Goal: Task Accomplishment & Management: Manage account settings

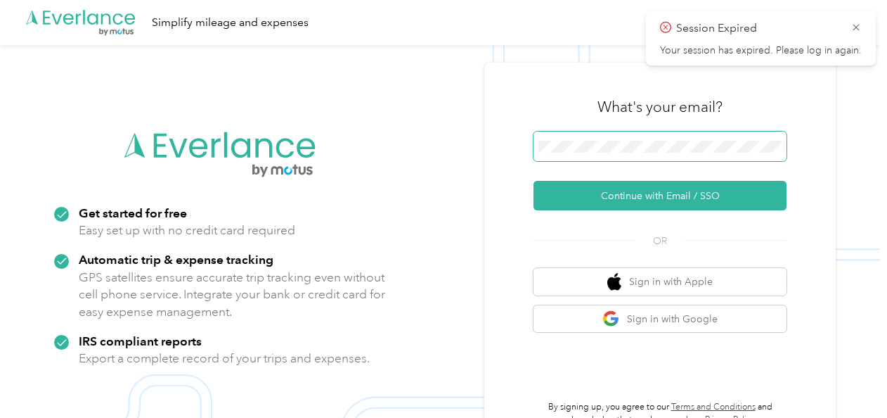
click at [583, 138] on span at bounding box center [660, 146] width 253 height 30
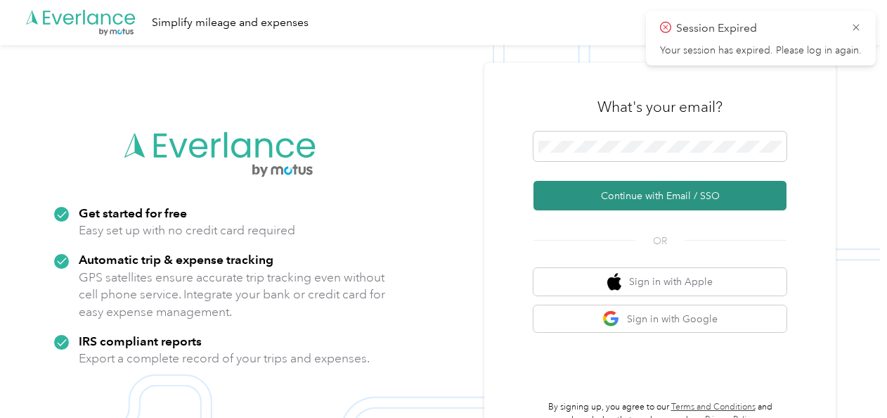
click at [609, 187] on button "Continue with Email / SSO" at bounding box center [660, 196] width 253 height 30
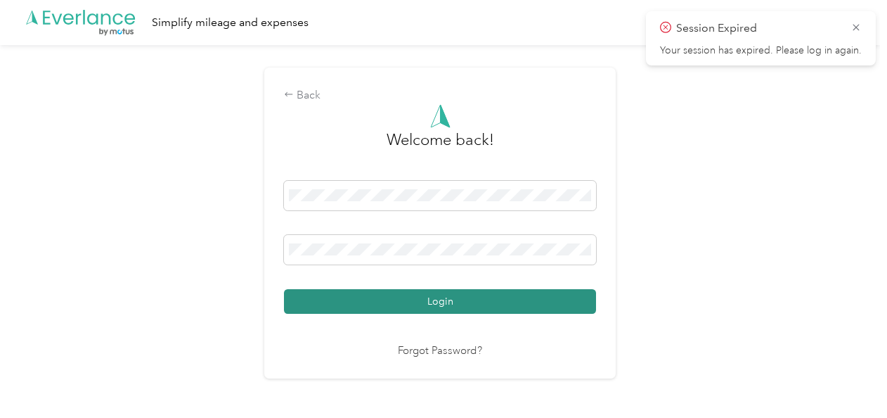
click at [402, 297] on button "Login" at bounding box center [440, 301] width 312 height 25
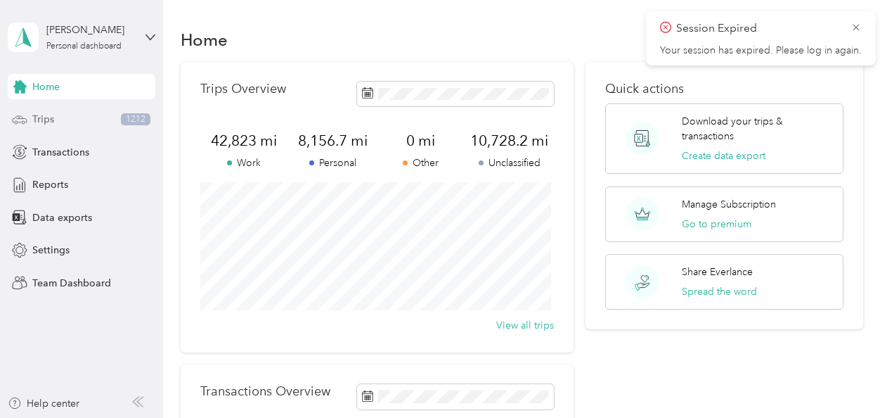
click at [114, 113] on div "Trips 1212" at bounding box center [82, 119] width 148 height 25
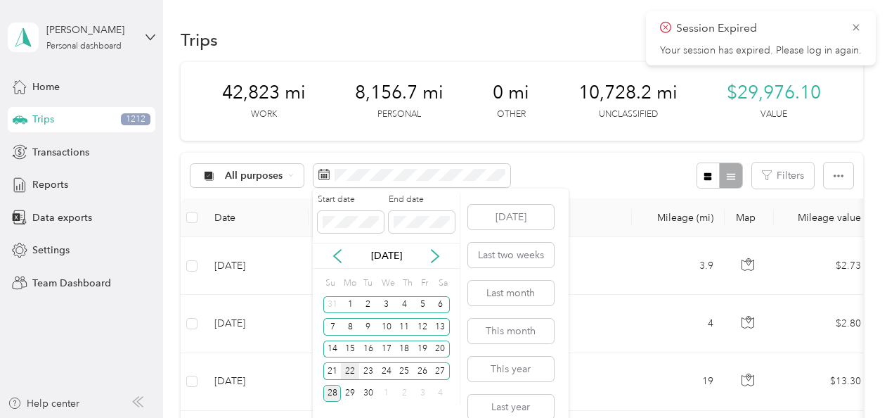
click at [354, 374] on div "22" at bounding box center [350, 371] width 18 height 18
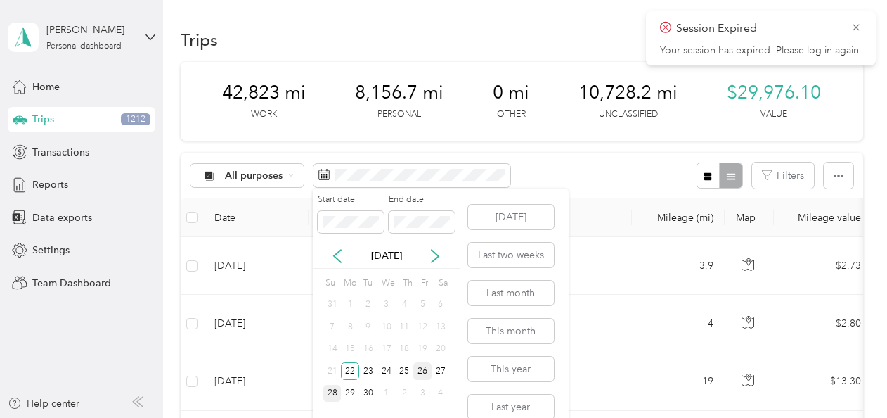
click at [420, 368] on div "26" at bounding box center [422, 371] width 18 height 18
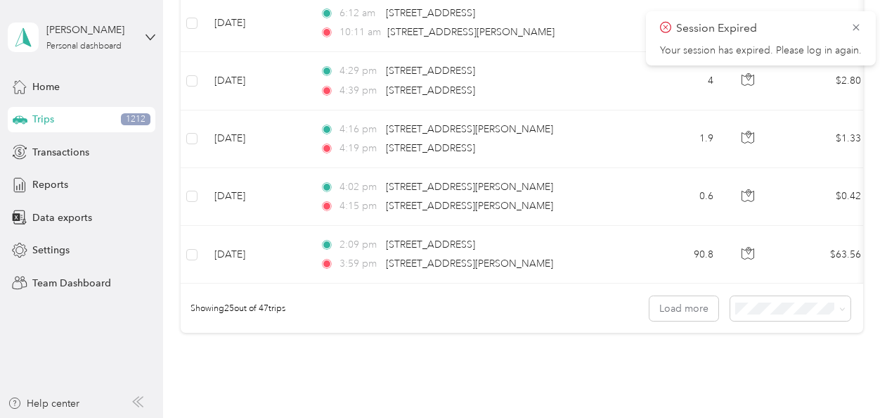
scroll to position [1513, 0]
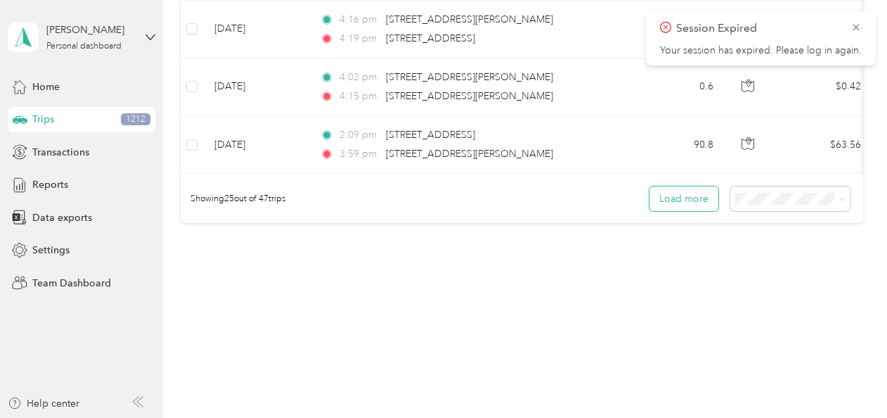
click at [685, 201] on button "Load more" at bounding box center [684, 198] width 69 height 25
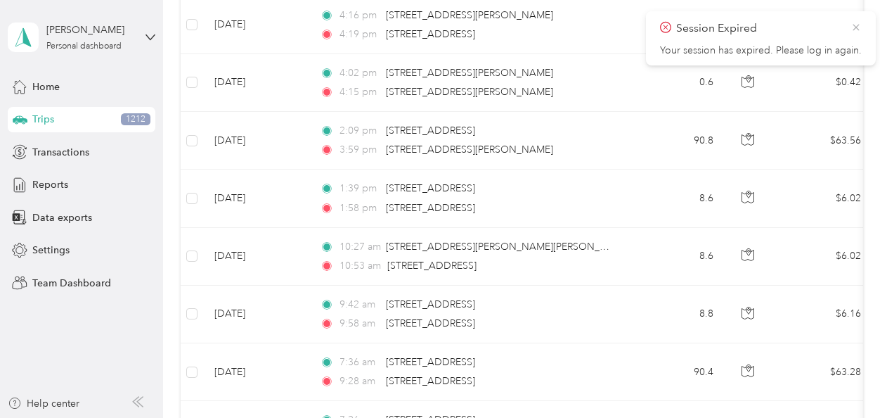
click at [859, 24] on icon at bounding box center [856, 27] width 11 height 13
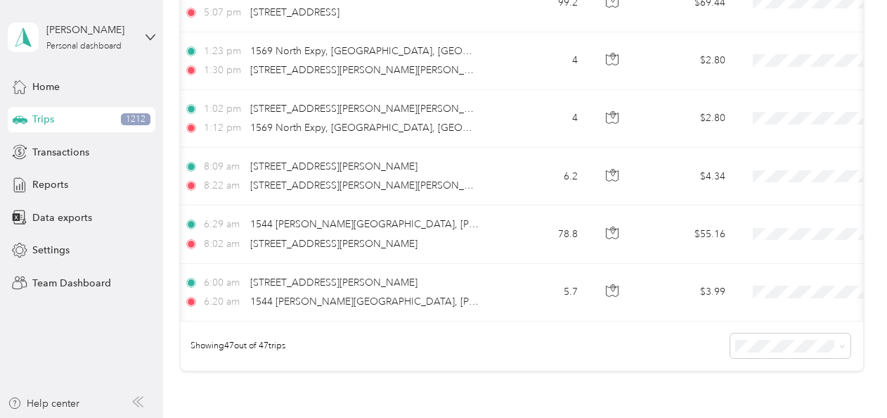
scroll to position [0, 136]
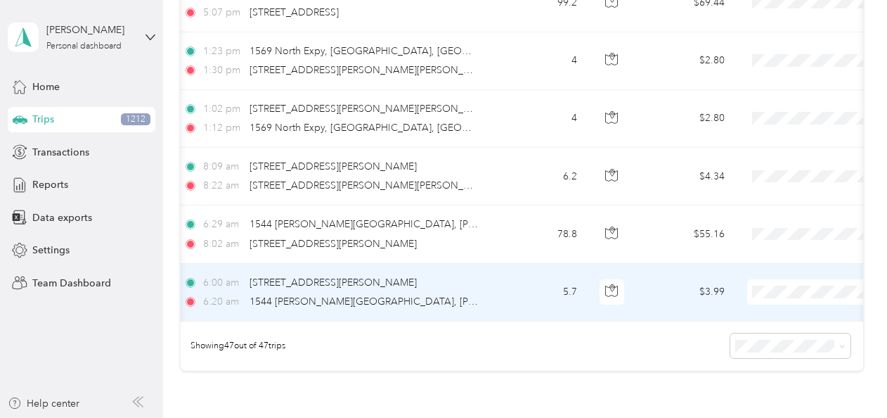
click at [768, 107] on span "Personal" at bounding box center [813, 106] width 130 height 15
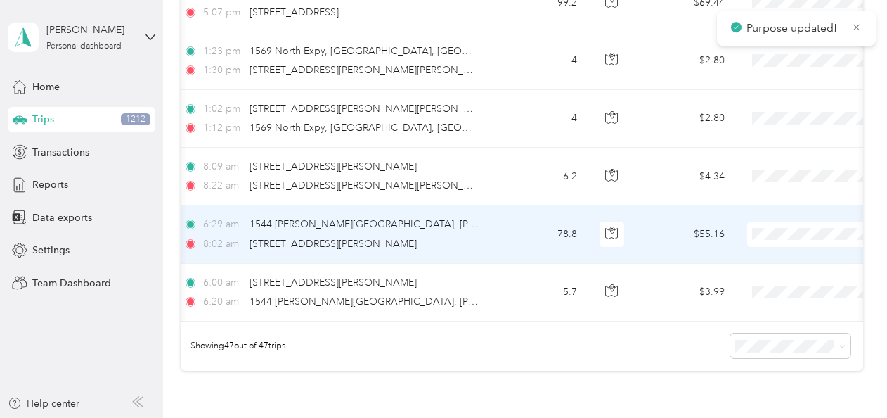
click at [772, 70] on span "Enphase" at bounding box center [813, 73] width 130 height 15
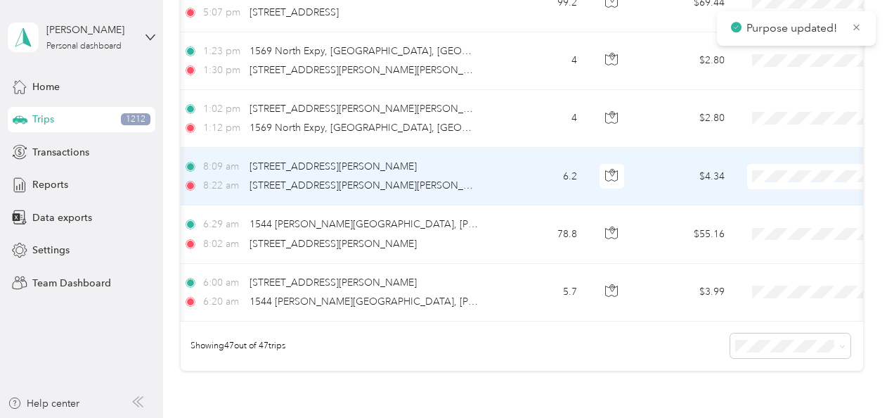
click at [775, 238] on span "Enphase" at bounding box center [813, 237] width 130 height 15
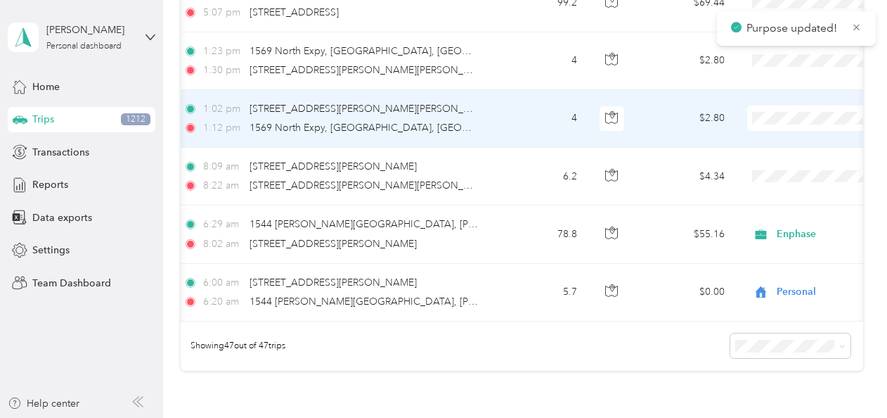
click at [758, 159] on span "Personal" at bounding box center [813, 158] width 130 height 15
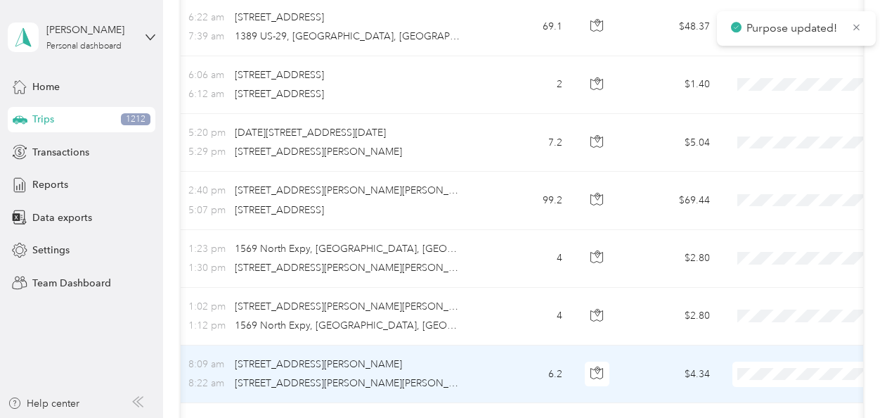
scroll to position [0, 152]
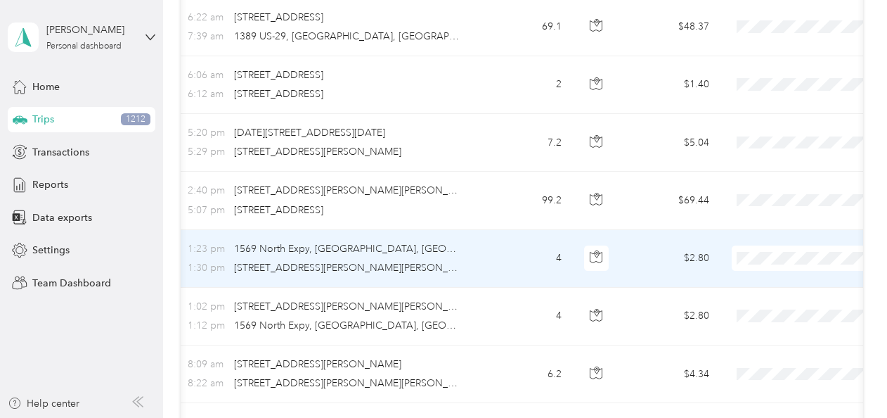
click at [770, 76] on li "Personal" at bounding box center [800, 72] width 174 height 25
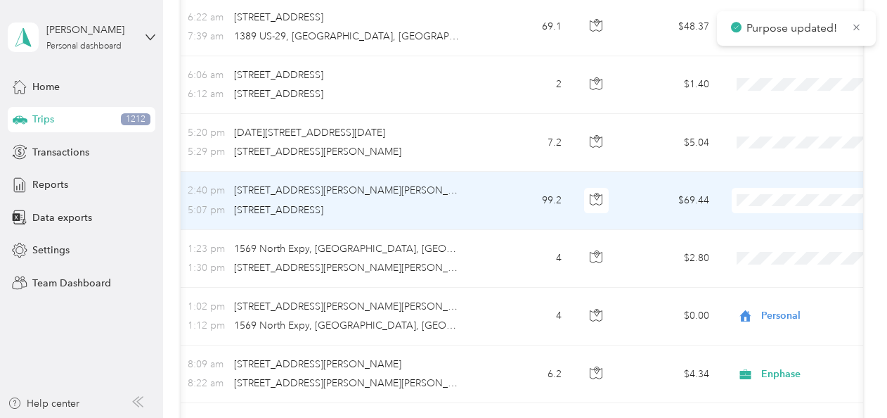
click at [744, 257] on li "Enphase" at bounding box center [800, 265] width 174 height 25
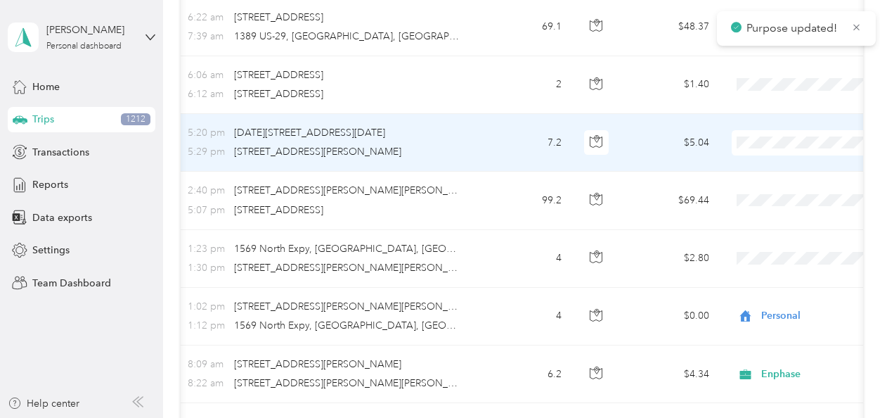
click at [754, 207] on span "Enphase" at bounding box center [813, 207] width 130 height 15
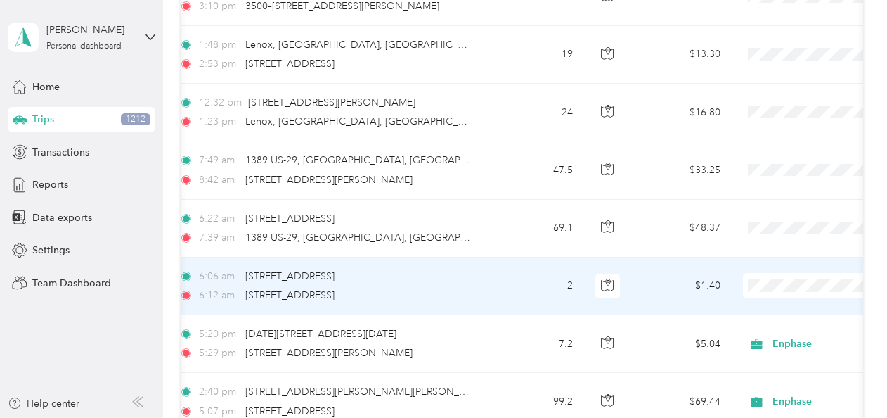
scroll to position [0, 142]
click at [777, 99] on span "Personal" at bounding box center [813, 101] width 130 height 15
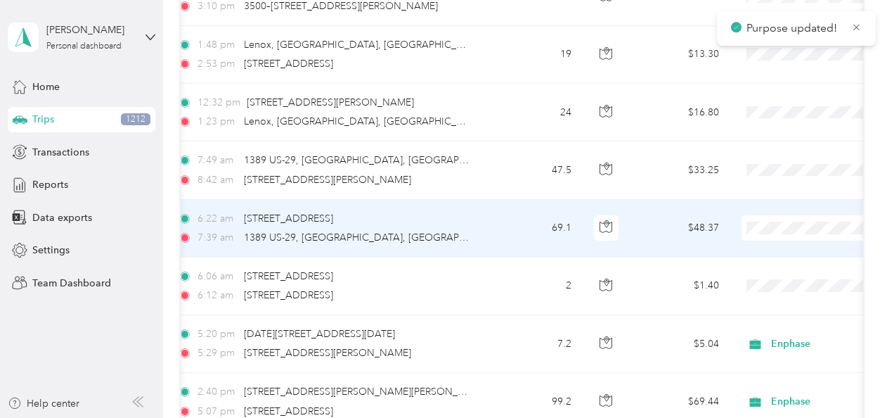
click at [765, 63] on span "Enphase" at bounding box center [813, 68] width 130 height 15
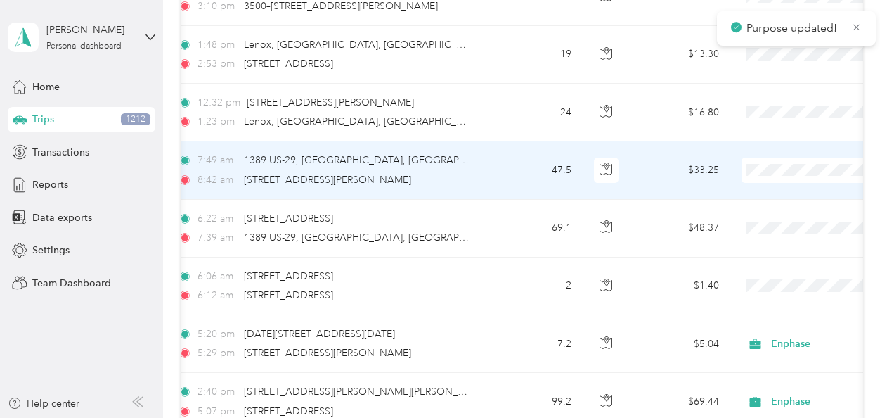
click at [772, 235] on span "Enphase" at bounding box center [813, 235] width 130 height 15
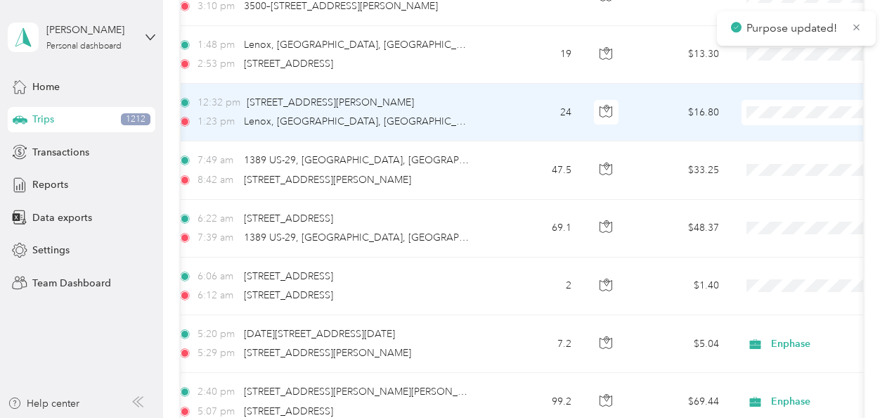
click at [766, 176] on span "Enphase" at bounding box center [813, 174] width 130 height 15
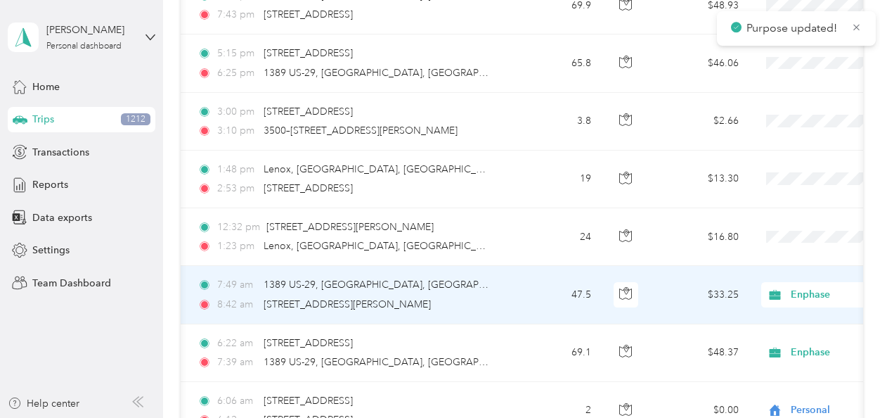
scroll to position [0, 123]
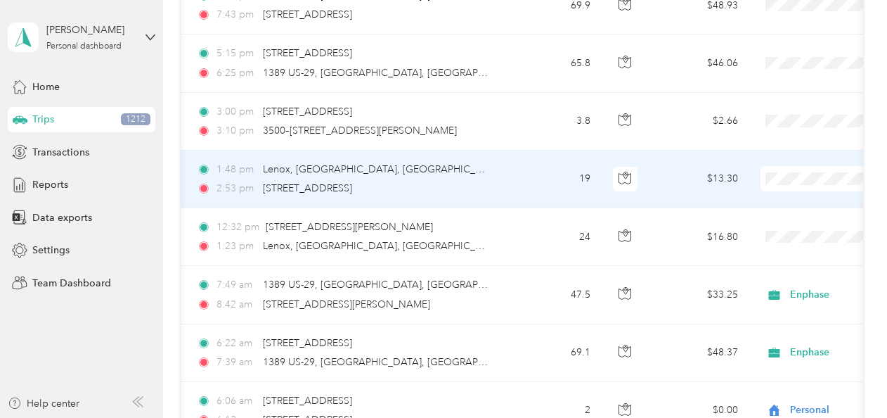
click at [773, 240] on span "Enphase" at bounding box center [813, 245] width 130 height 15
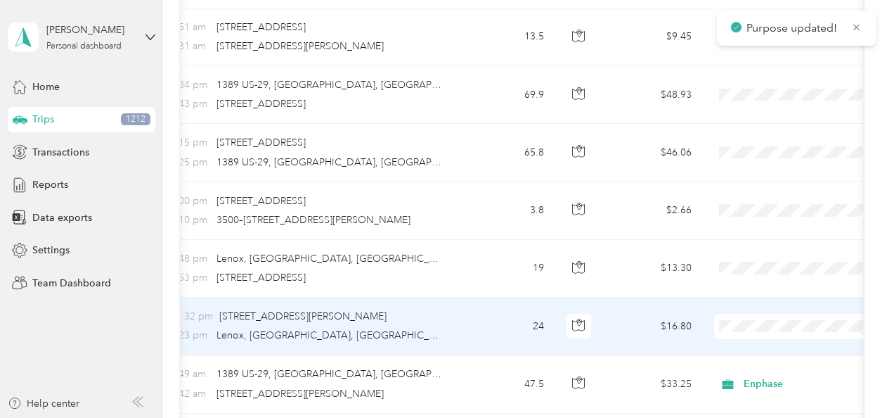
scroll to position [0, 181]
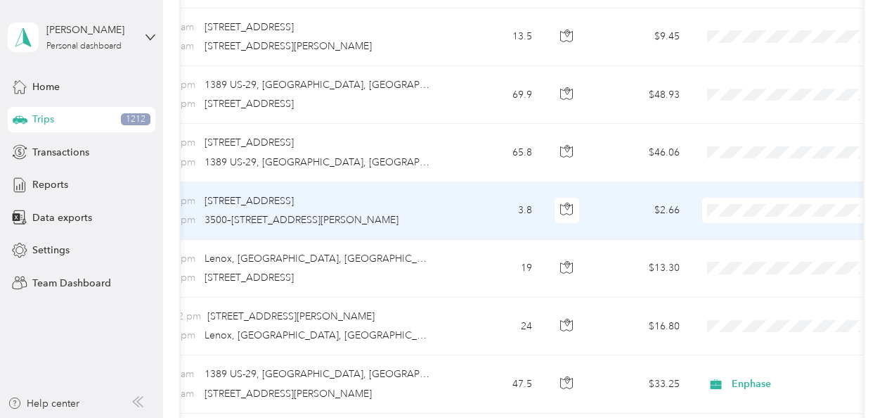
click at [737, 252] on span "Personal" at bounding box center [802, 252] width 130 height 15
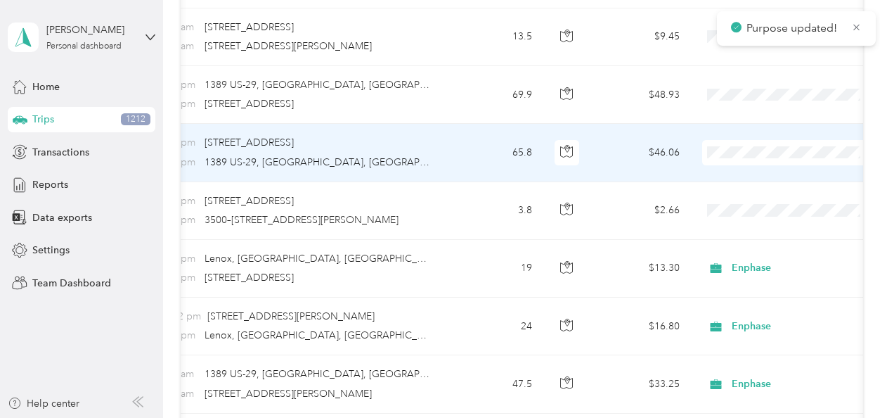
click at [735, 215] on span "Enphase" at bounding box center [788, 219] width 155 height 15
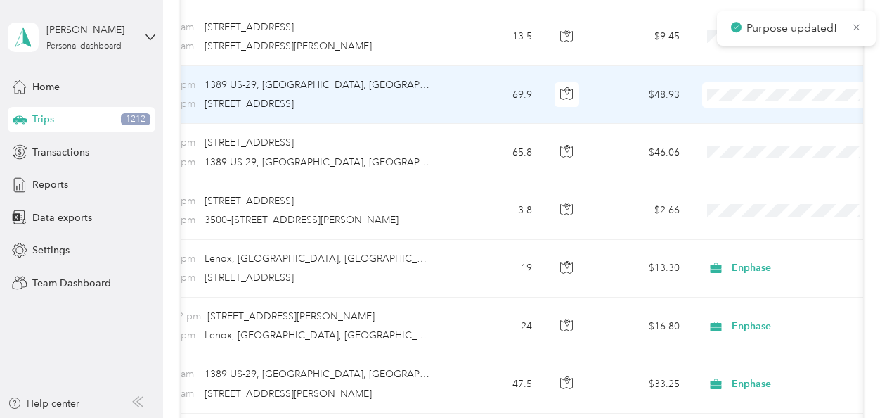
click at [728, 161] on icon at bounding box center [720, 161] width 18 height 11
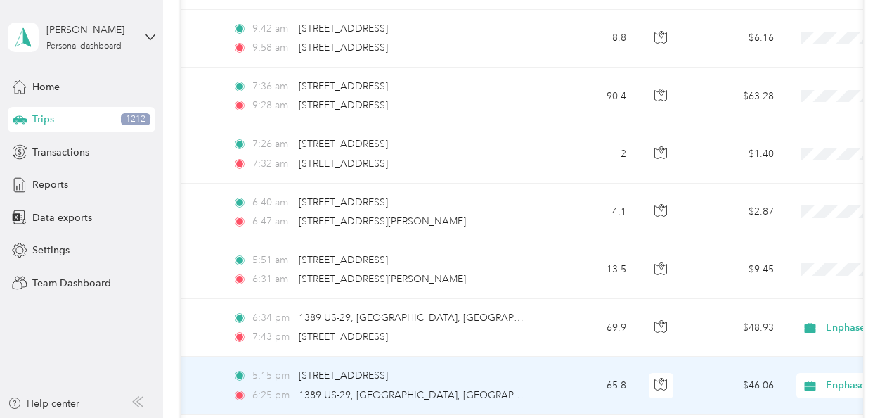
scroll to position [0, 87]
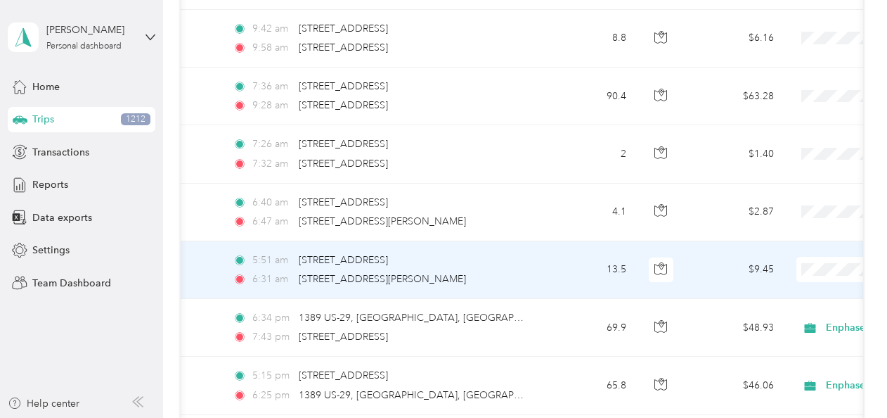
click at [787, 108] on span "Enphase" at bounding box center [813, 112] width 130 height 15
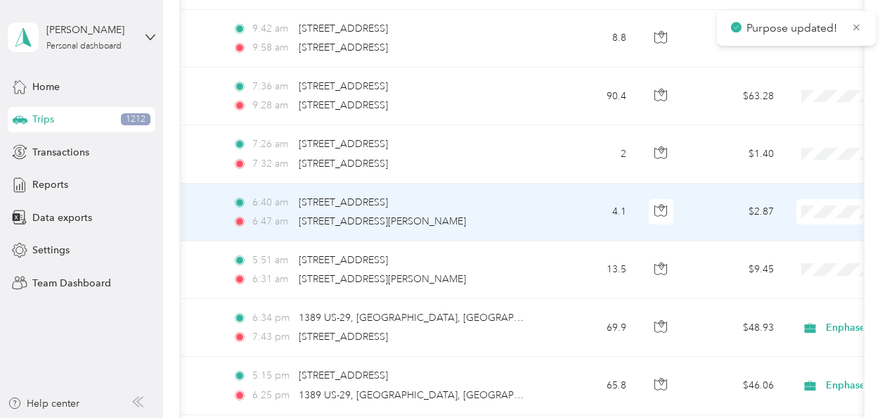
click at [803, 199] on span at bounding box center [883, 211] width 174 height 25
click at [787, 253] on span "Personal" at bounding box center [813, 254] width 130 height 15
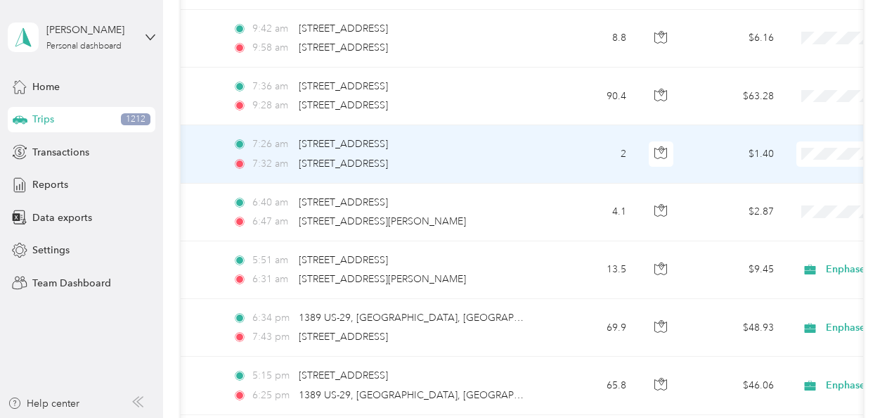
click at [789, 193] on span "Personal" at bounding box center [813, 197] width 130 height 15
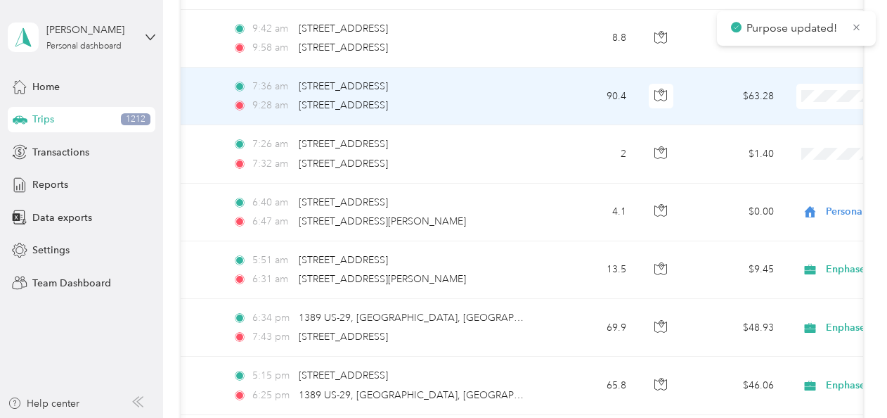
click at [801, 164] on span "Enphase" at bounding box center [813, 160] width 130 height 15
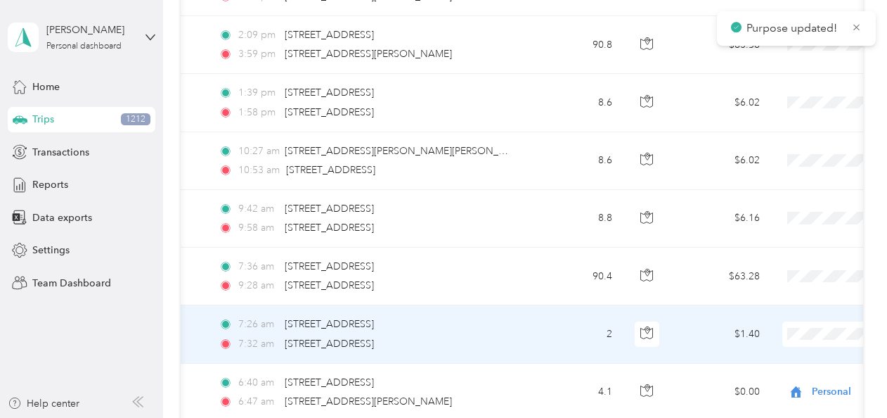
scroll to position [0, 103]
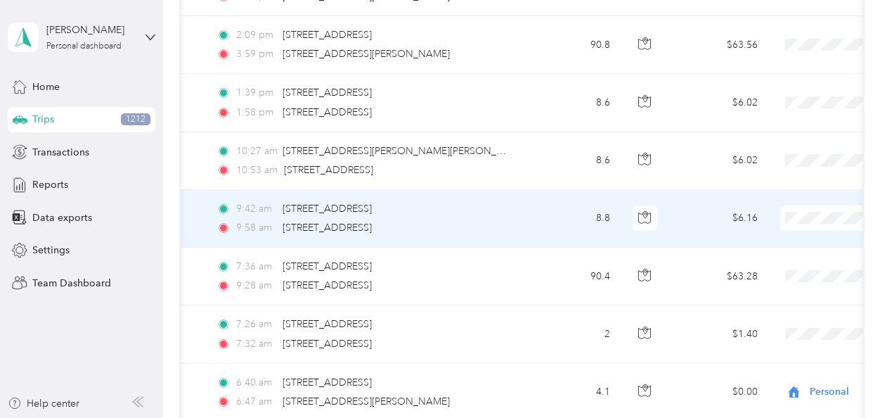
click at [784, 41] on span "Personal" at bounding box center [813, 37] width 130 height 15
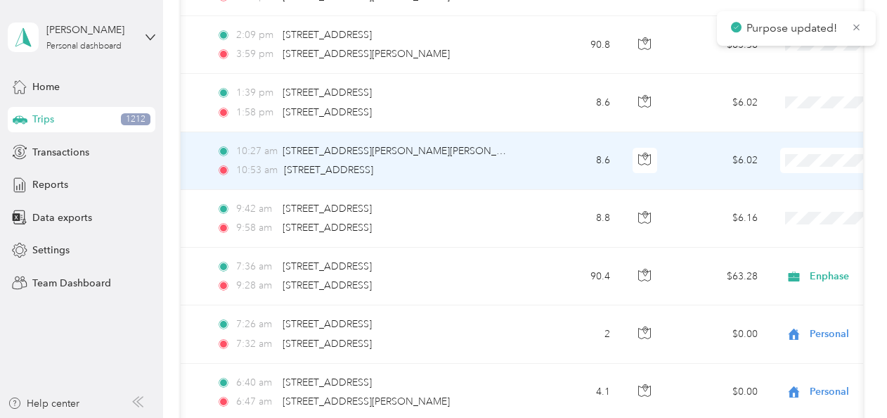
click at [787, 204] on span "Personal" at bounding box center [813, 204] width 130 height 15
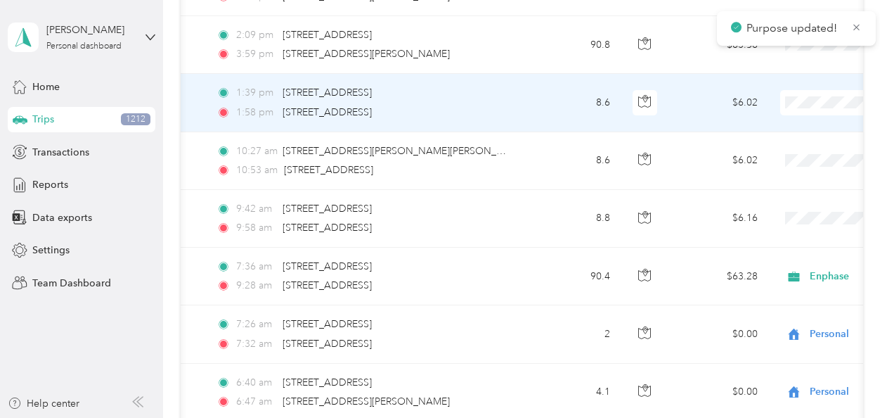
click at [786, 172] on span "Enphase" at bounding box center [813, 171] width 130 height 15
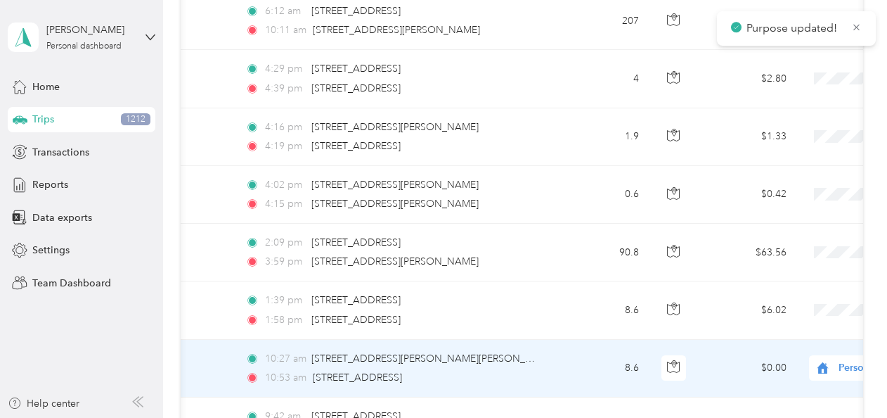
scroll to position [0, 76]
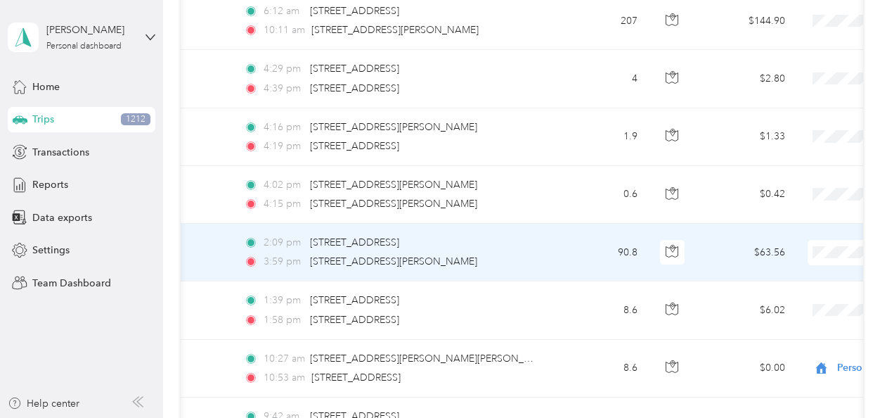
click at [789, 91] on span "Enphase" at bounding box center [813, 96] width 130 height 15
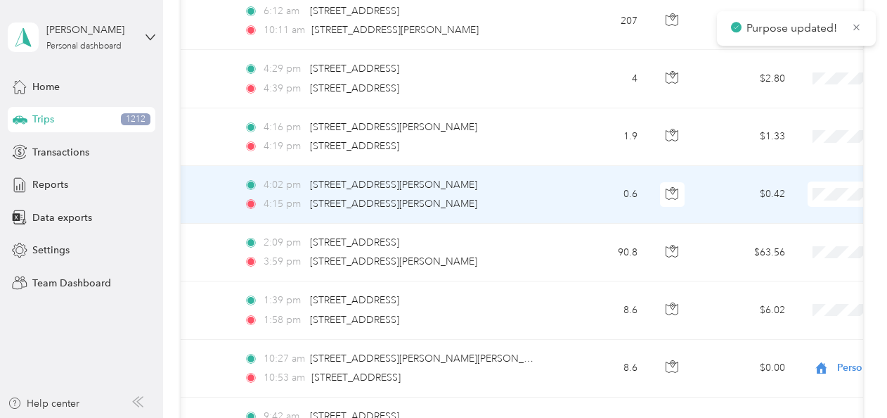
click at [776, 240] on span "Personal" at bounding box center [813, 238] width 130 height 15
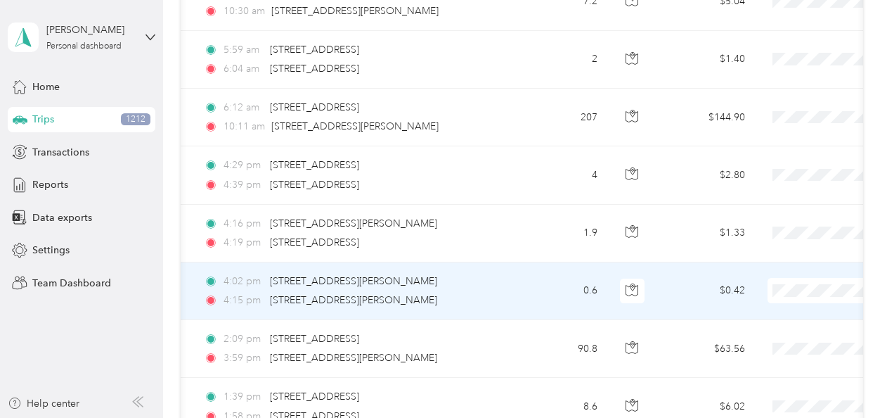
scroll to position [0, 117]
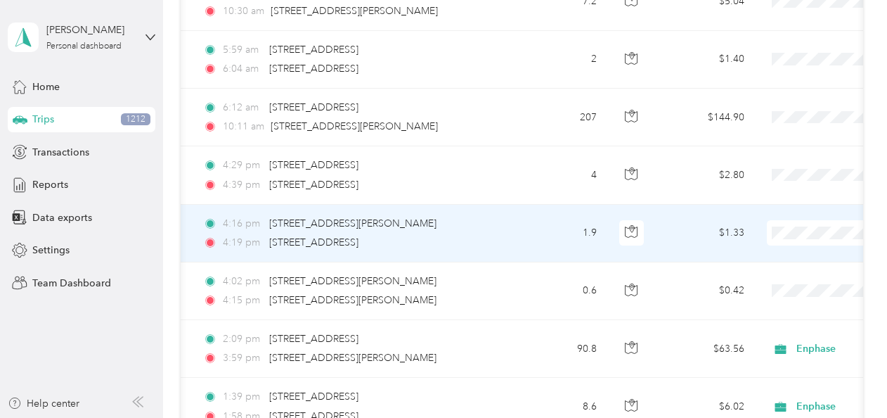
click at [786, 56] on span "Personal" at bounding box center [813, 53] width 130 height 15
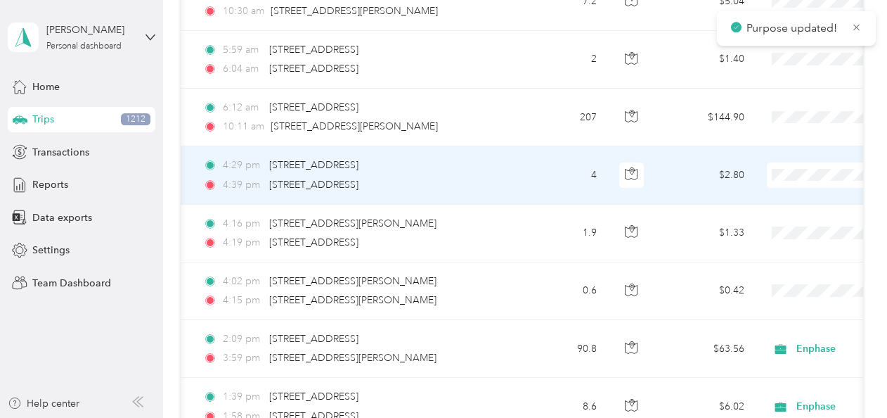
click at [770, 219] on span "Personal" at bounding box center [813, 219] width 130 height 15
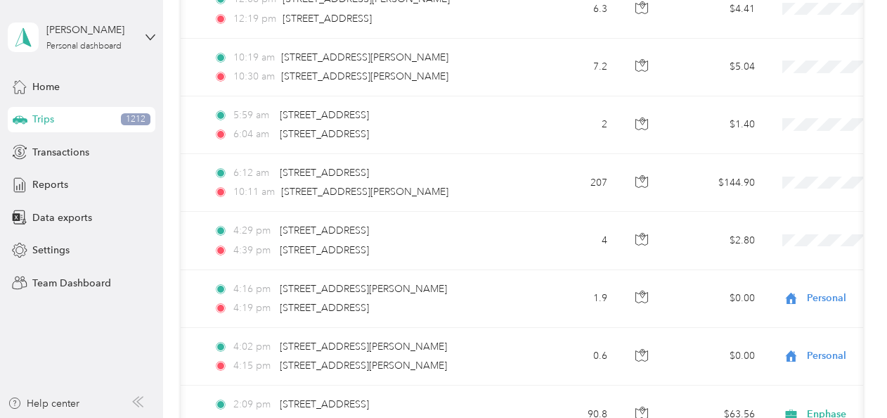
scroll to position [0, 111]
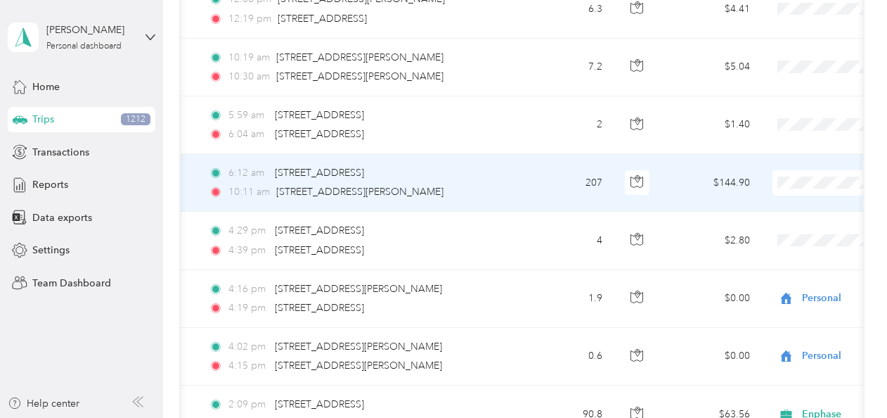
click at [779, 250] on span "Enphase" at bounding box center [813, 252] width 130 height 15
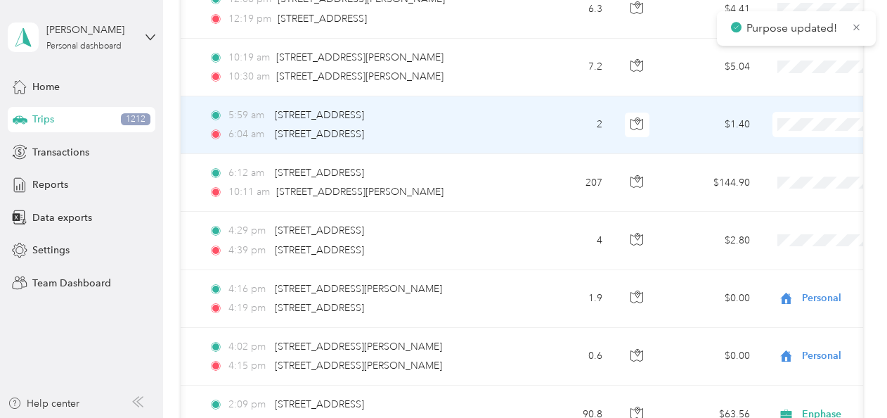
click at [785, 173] on span "Personal" at bounding box center [813, 170] width 130 height 15
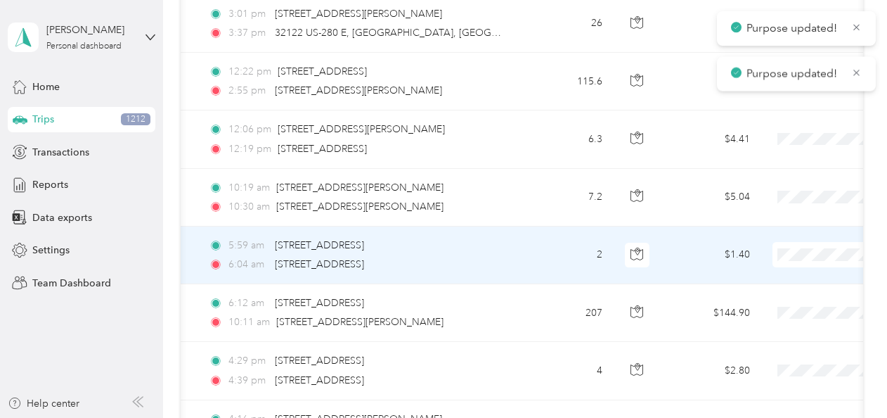
scroll to position [1101, 0]
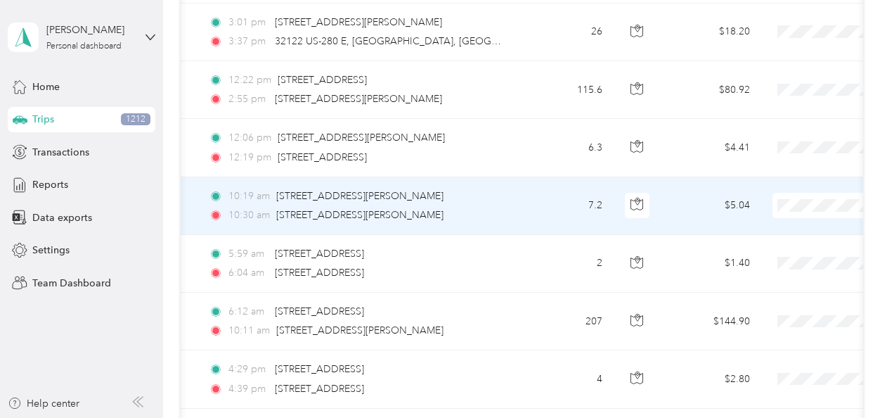
click at [766, 250] on span "Personal" at bounding box center [813, 251] width 130 height 15
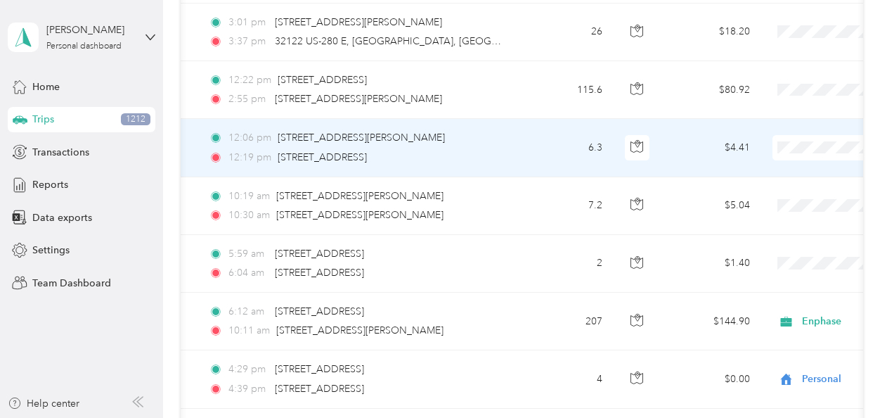
click at [773, 190] on span "Personal" at bounding box center [813, 190] width 130 height 15
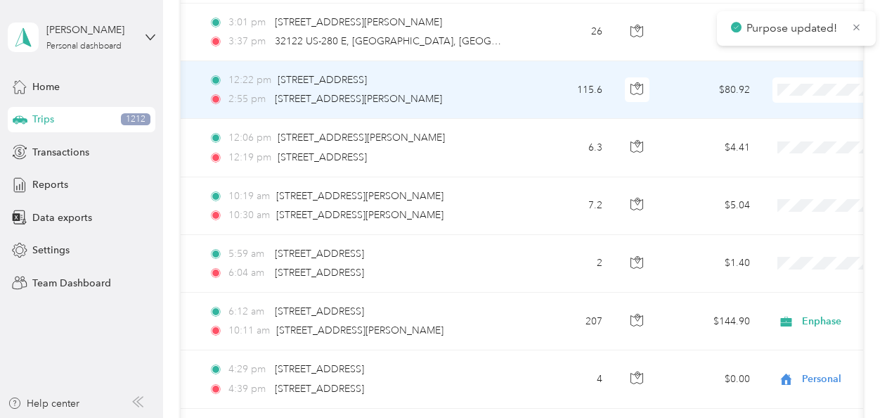
click at [779, 160] on span "Enphase" at bounding box center [813, 158] width 130 height 15
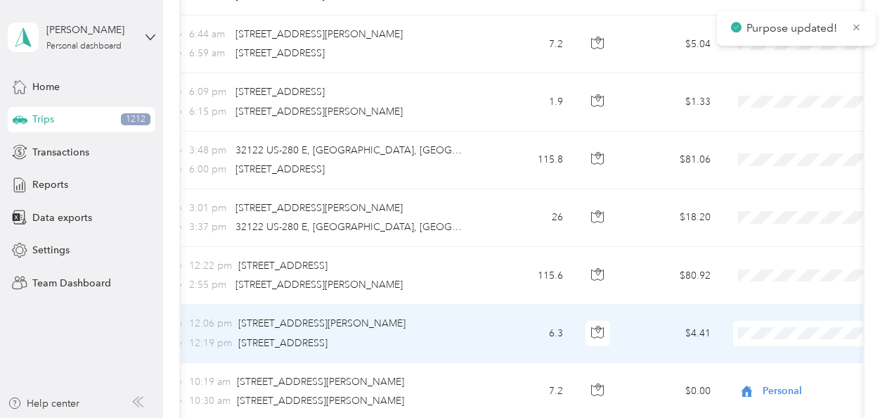
scroll to position [0, 153]
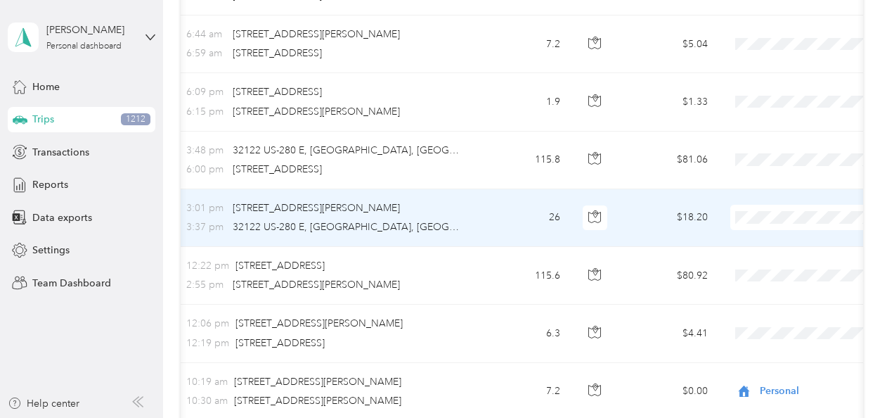
click at [754, 34] on span "Personal" at bounding box center [813, 37] width 130 height 15
click at [763, 55] on li "Enphase" at bounding box center [800, 63] width 174 height 25
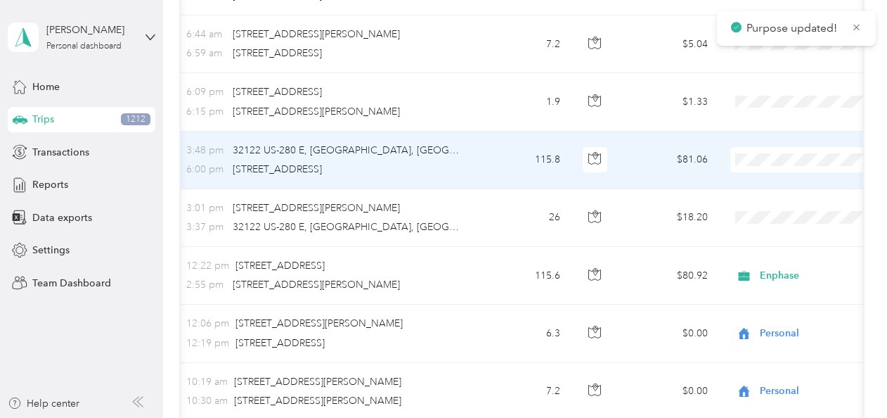
click at [768, 226] on span "Enphase" at bounding box center [813, 231] width 130 height 15
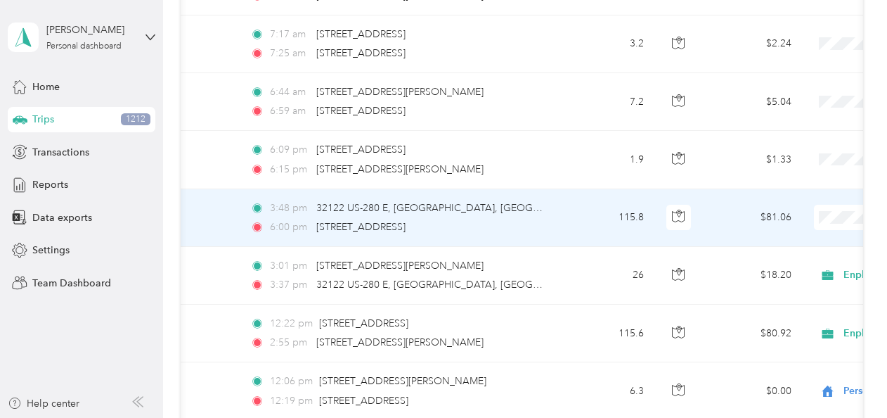
scroll to position [0, 120]
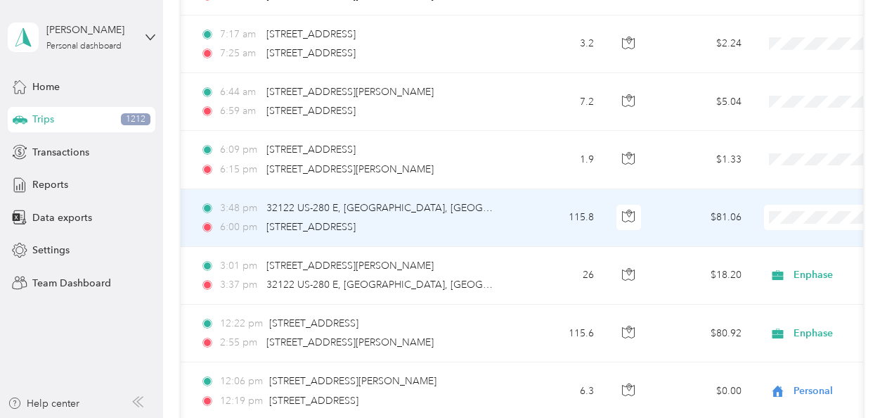
click at [784, 60] on span "Enphase" at bounding box center [813, 63] width 130 height 15
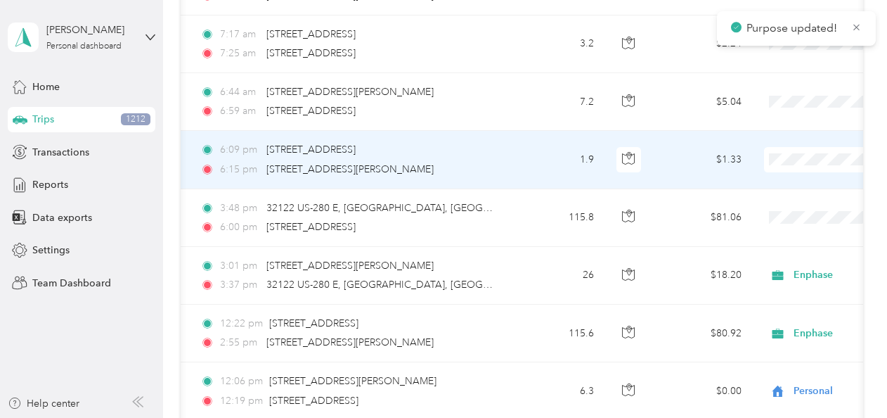
click at [779, 201] on span "Personal" at bounding box center [813, 205] width 130 height 15
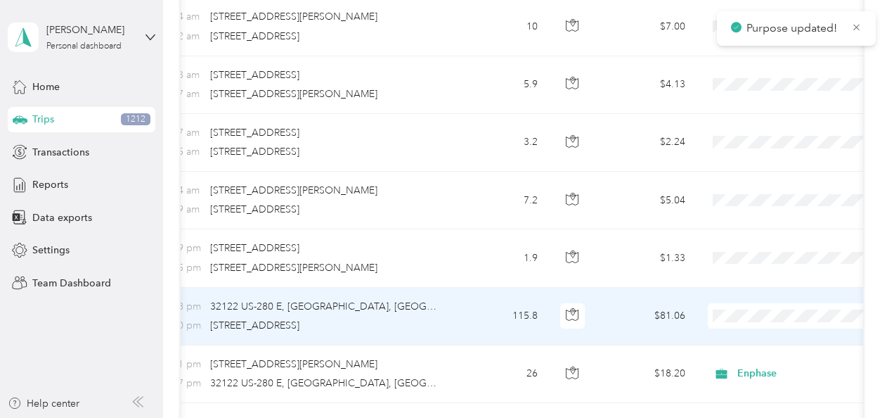
scroll to position [0, 179]
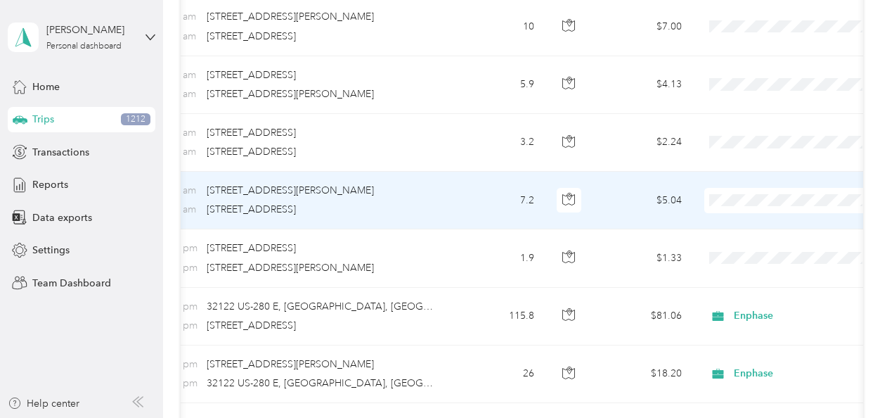
click at [735, 245] on span "Personal" at bounding box center [790, 247] width 155 height 15
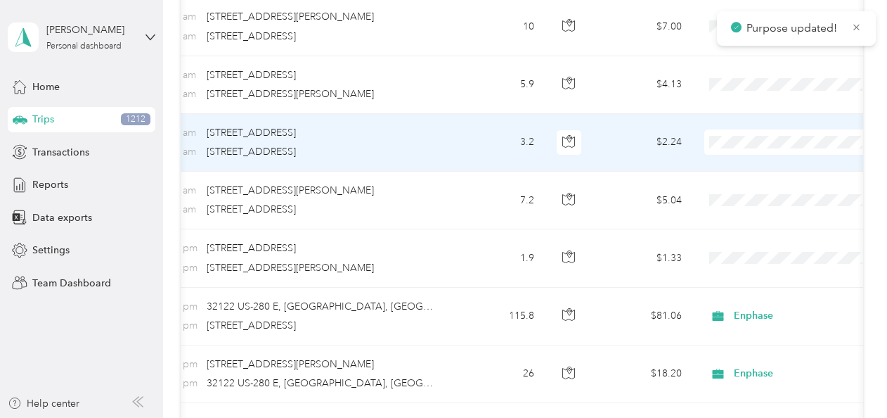
click at [737, 186] on span "Personal" at bounding box center [790, 189] width 155 height 15
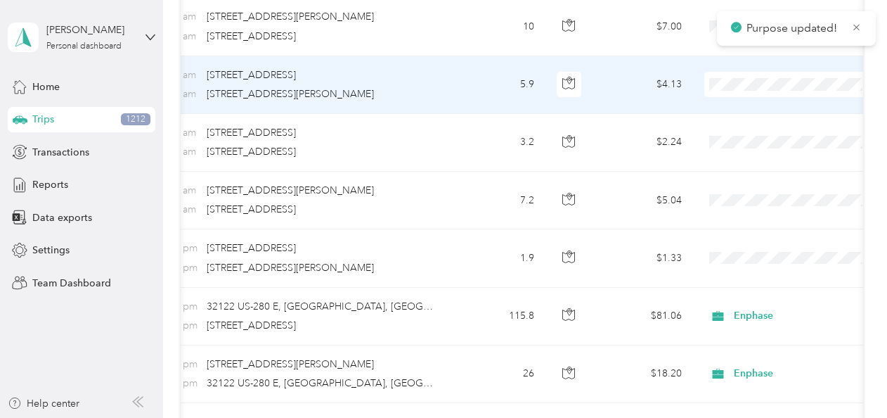
click at [736, 129] on span "Personal" at bounding box center [790, 131] width 155 height 15
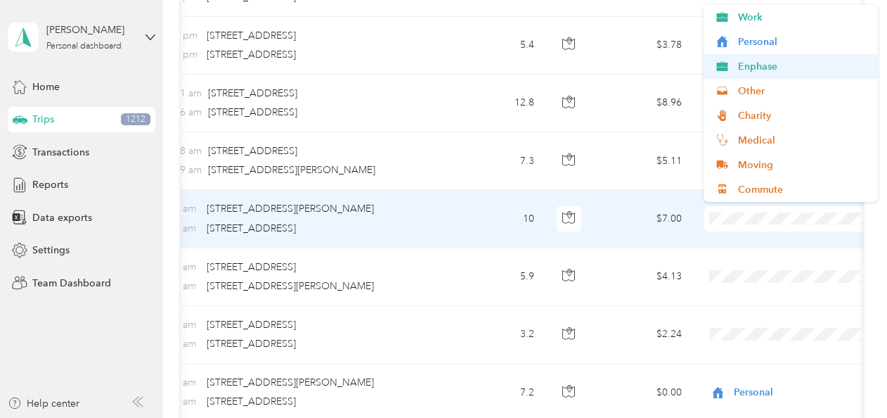
scroll to position [0, 183]
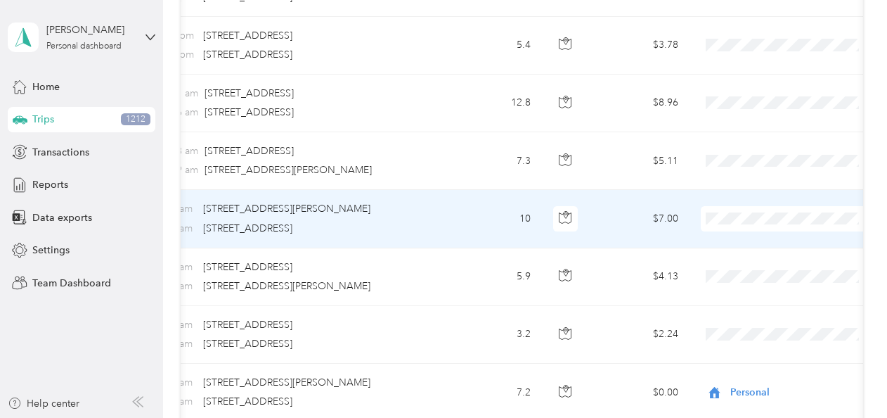
click at [766, 37] on span "Personal" at bounding box center [800, 41] width 130 height 15
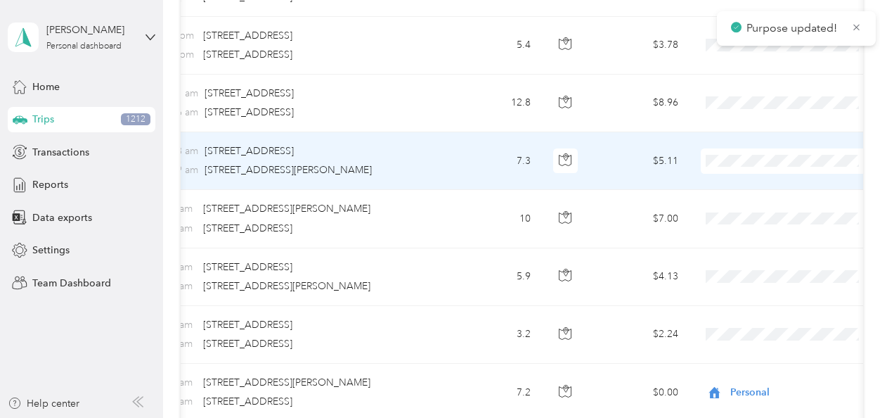
click at [743, 210] on span "Personal" at bounding box center [800, 208] width 130 height 15
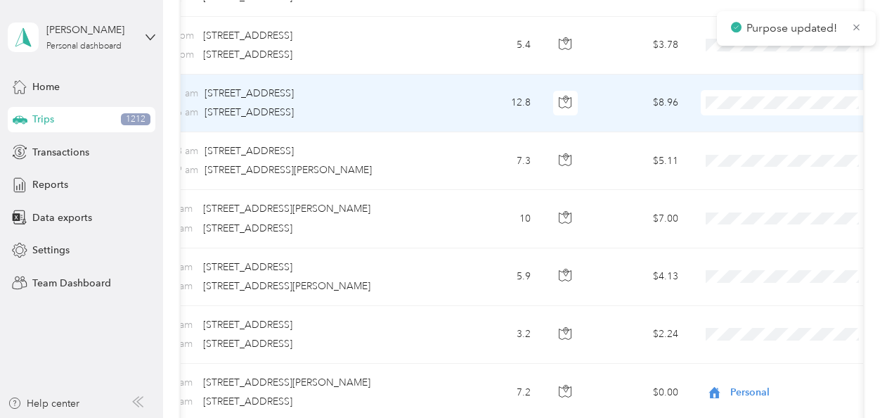
click at [731, 150] on span "Personal" at bounding box center [787, 150] width 155 height 15
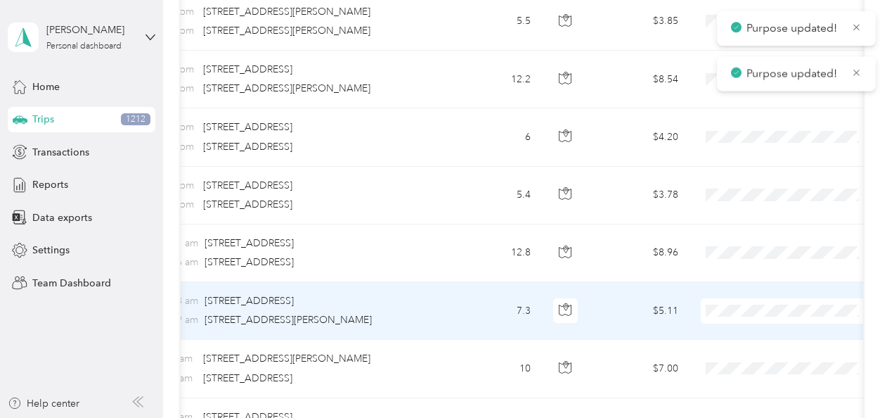
scroll to position [413, 0]
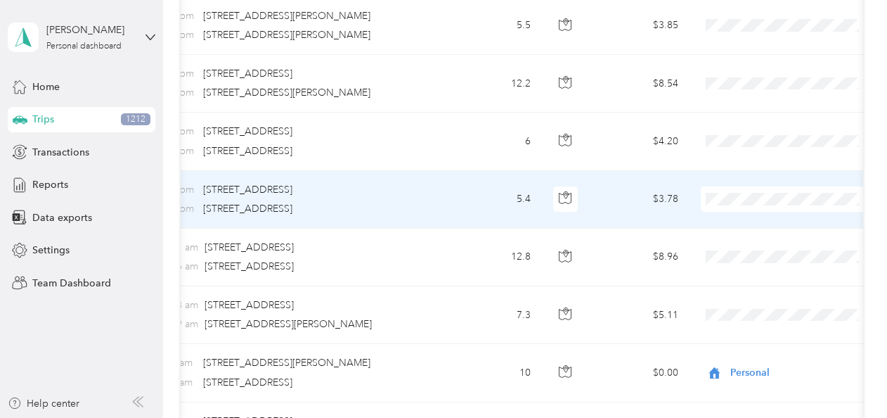
click at [741, 247] on span "Personal" at bounding box center [800, 247] width 130 height 15
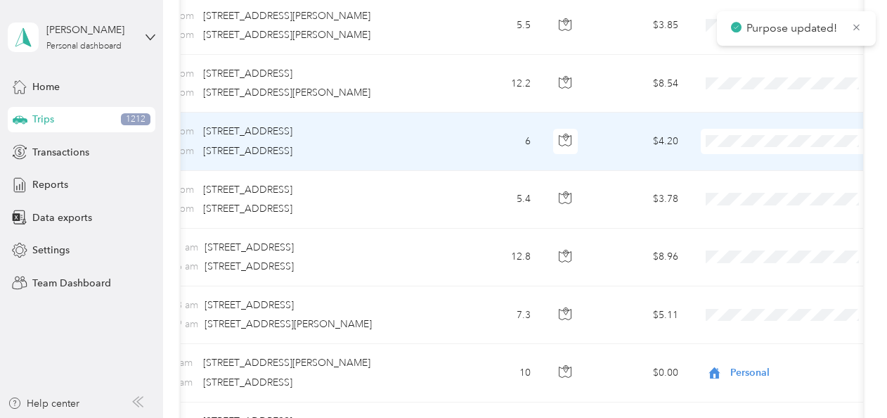
click at [723, 187] on icon at bounding box center [719, 188] width 18 height 11
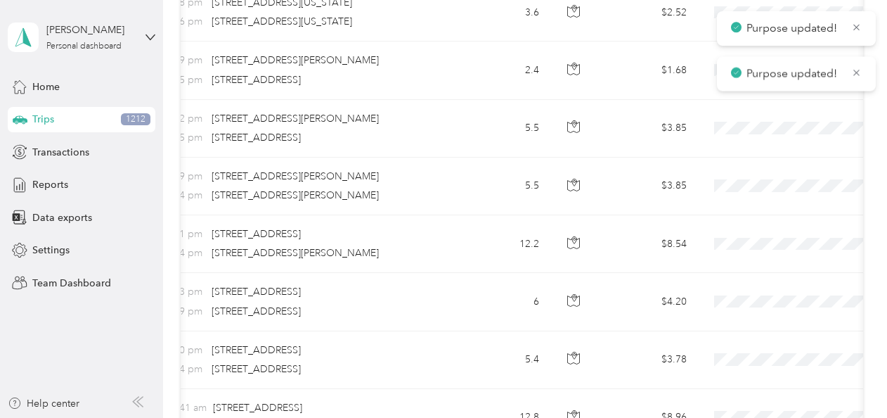
scroll to position [0, 176]
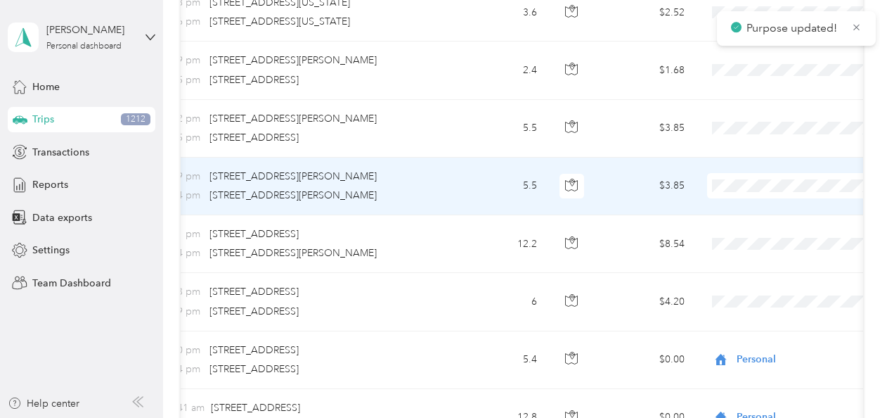
click at [745, 238] on li "Personal" at bounding box center [793, 233] width 174 height 25
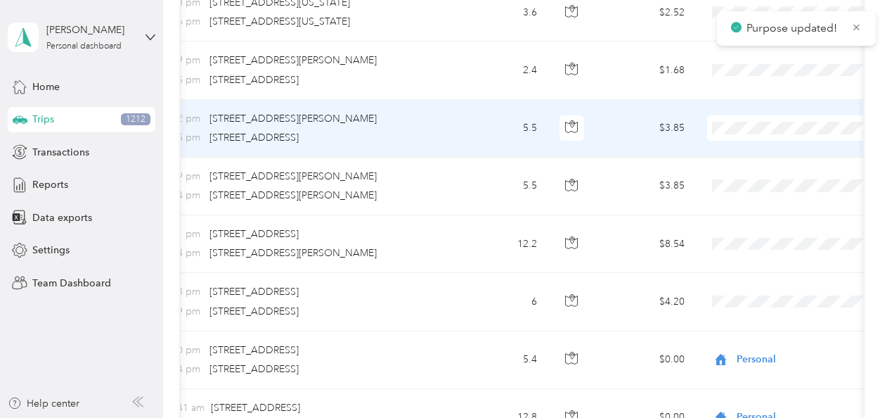
click at [748, 178] on span "Personal" at bounding box center [807, 177] width 130 height 15
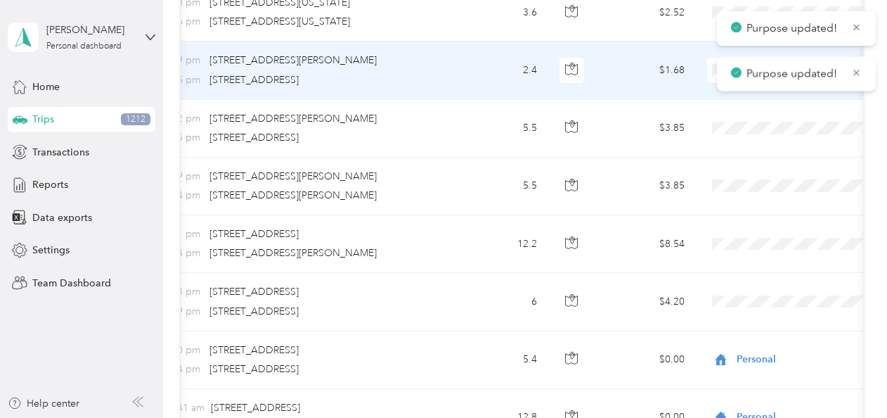
click at [726, 67] on div "Purpose updated!" at bounding box center [796, 74] width 159 height 34
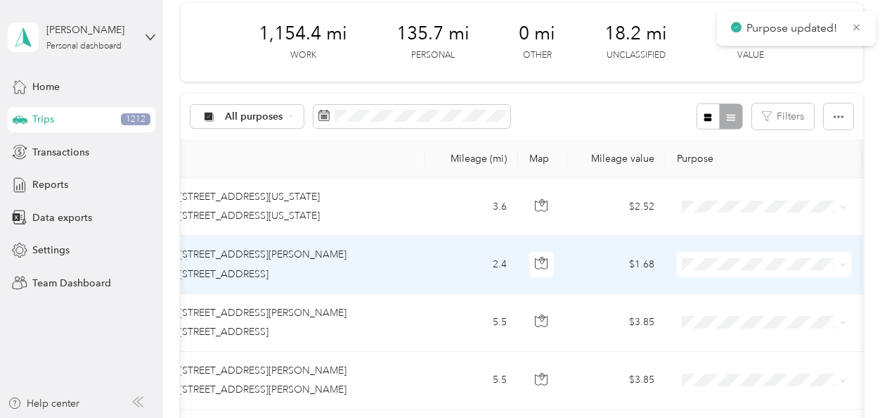
scroll to position [49, 0]
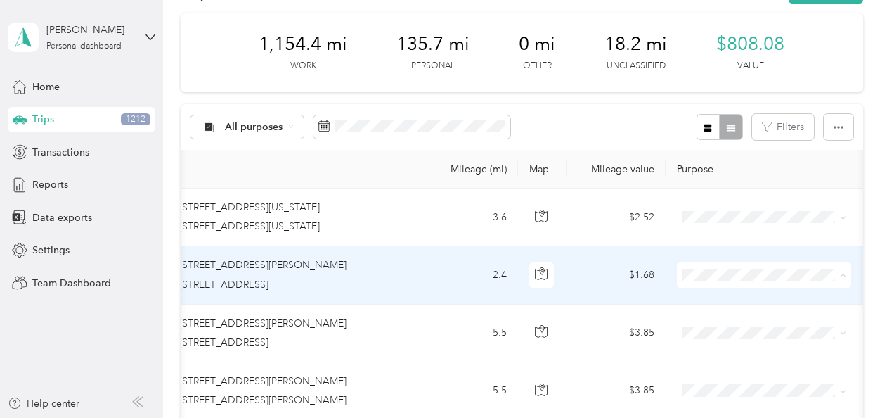
click at [726, 100] on span "Personal" at bounding box center [776, 99] width 130 height 15
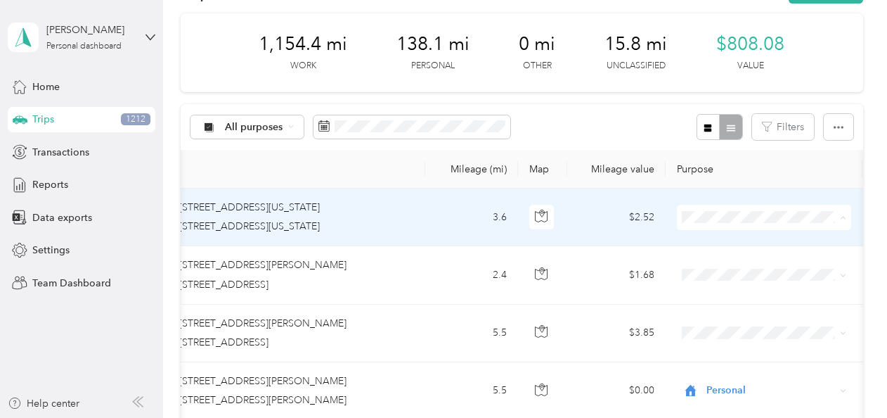
click at [700, 42] on icon at bounding box center [696, 42] width 18 height 11
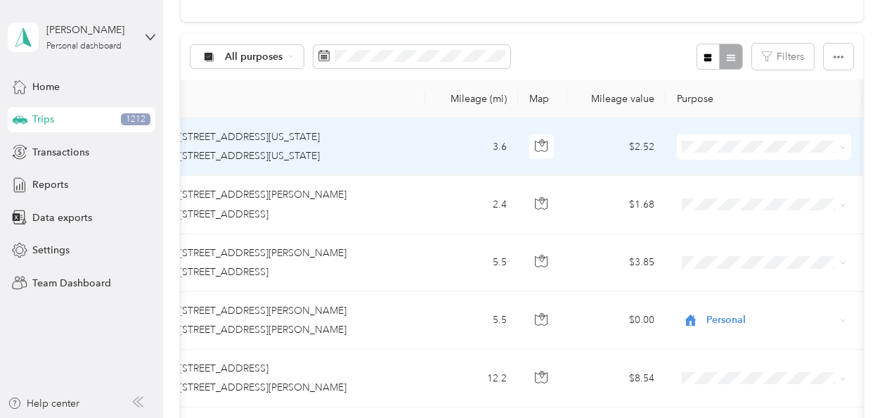
scroll to position [122, 0]
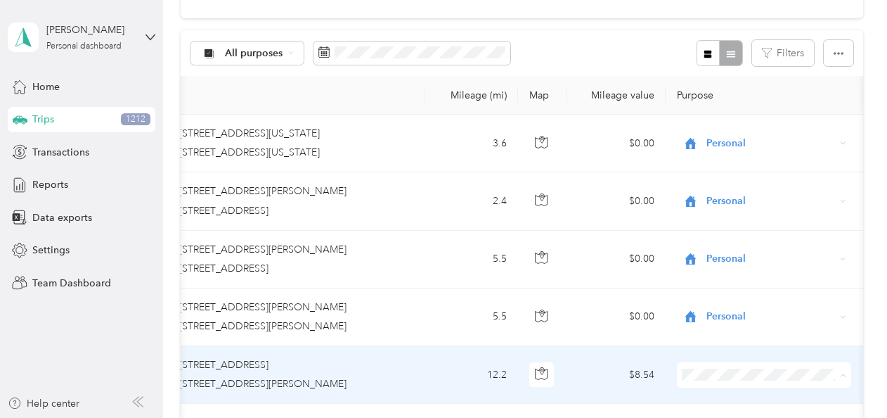
click at [731, 198] on span "Personal" at bounding box center [776, 198] width 130 height 15
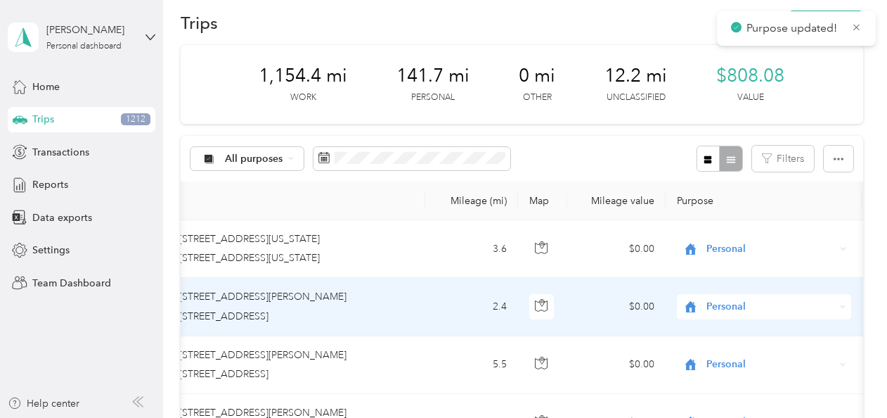
scroll to position [0, 0]
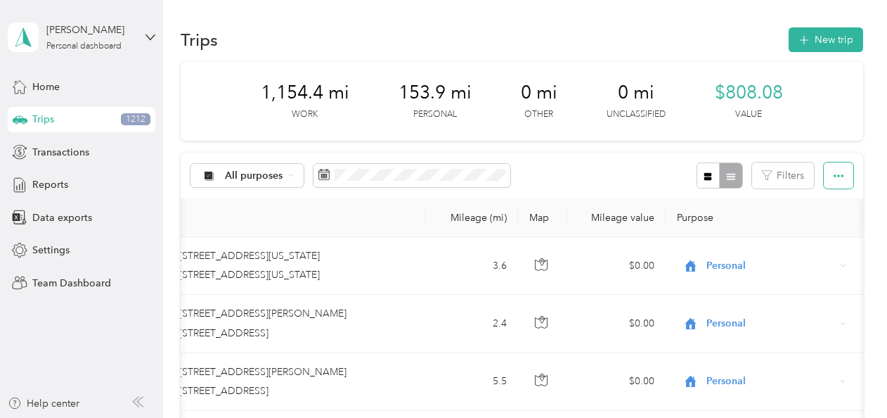
click at [834, 169] on button "button" at bounding box center [839, 175] width 30 height 26
click at [821, 224] on span "Export" at bounding box center [815, 226] width 30 height 12
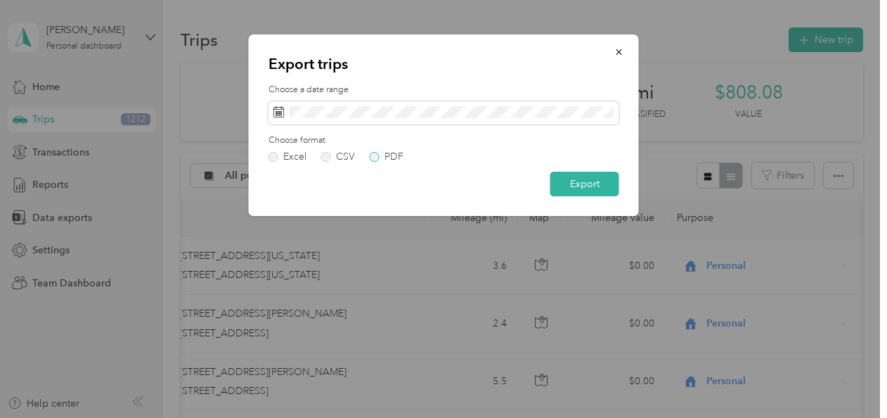
click at [378, 156] on label "PDF" at bounding box center [387, 157] width 34 height 10
click at [560, 176] on button "Export" at bounding box center [584, 184] width 69 height 25
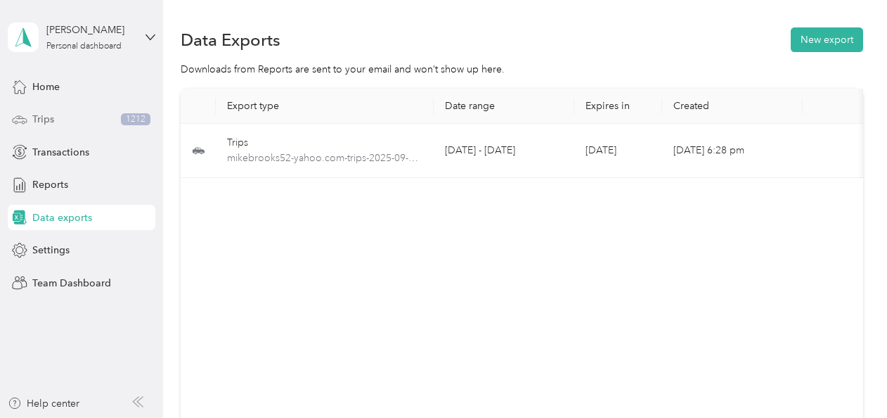
click at [83, 117] on div "Trips 1212" at bounding box center [82, 119] width 148 height 25
